Goal: Browse casually: Explore the website without a specific task or goal

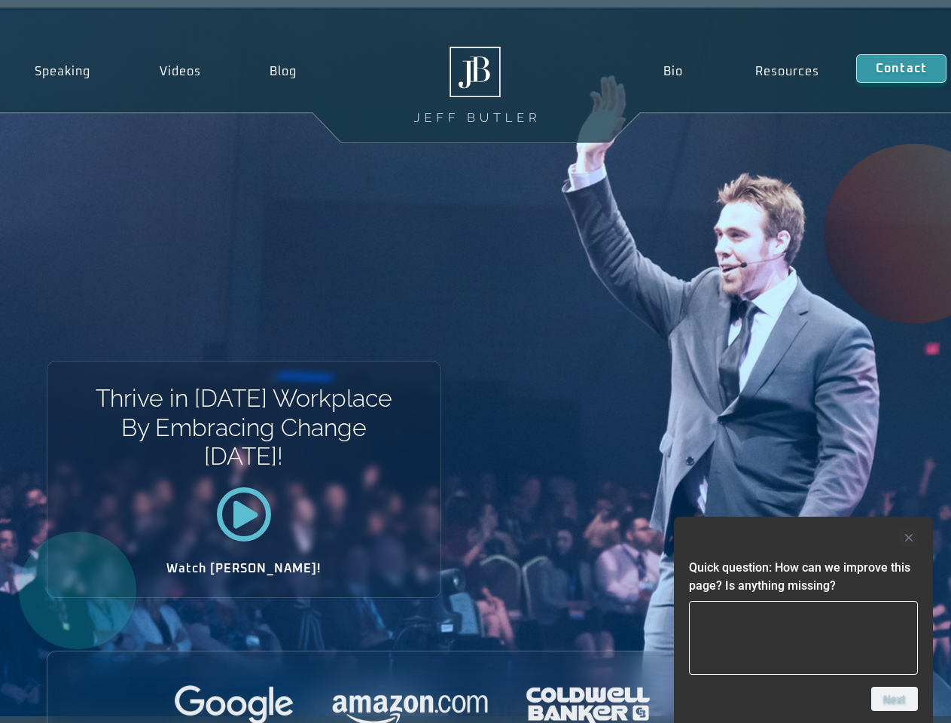
click at [475, 362] on div "Thrive in [DATE] Workplace By Embracing Change [DATE]! Watch [PERSON_NAME]!" at bounding box center [475, 362] width 951 height 709
click at [804, 538] on div at bounding box center [803, 538] width 229 height 18
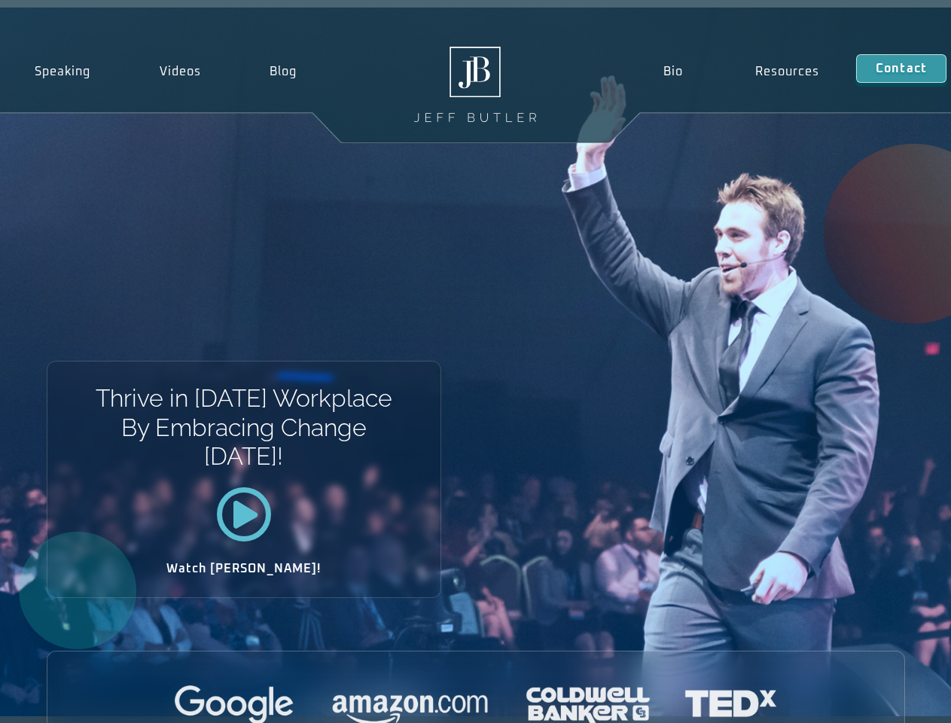
click at [895, 699] on div at bounding box center [475, 705] width 857 height 41
